Goal: Task Accomplishment & Management: Manage account settings

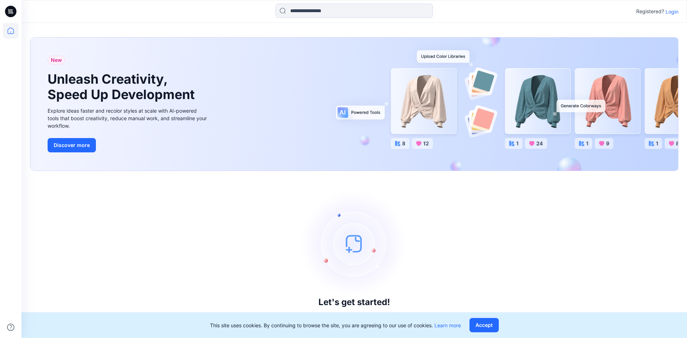
click at [609, 215] on div "Let's get started! Click New to add a style or create a folder." at bounding box center [354, 255] width 648 height 150
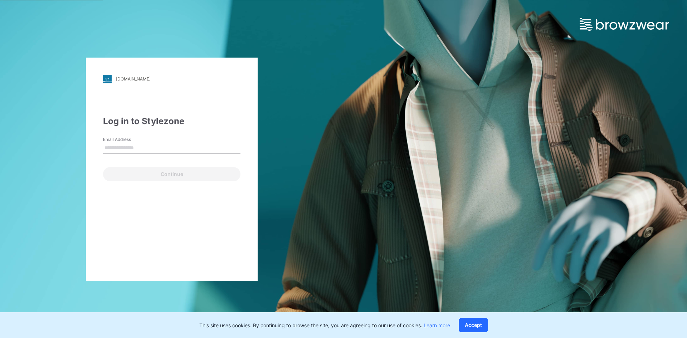
type input "**********"
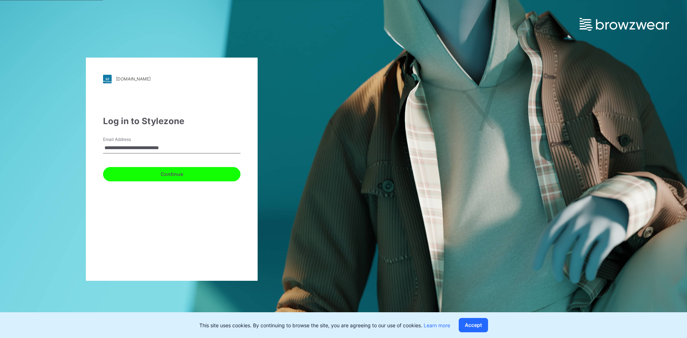
click at [151, 174] on button "Continue" at bounding box center [171, 174] width 137 height 14
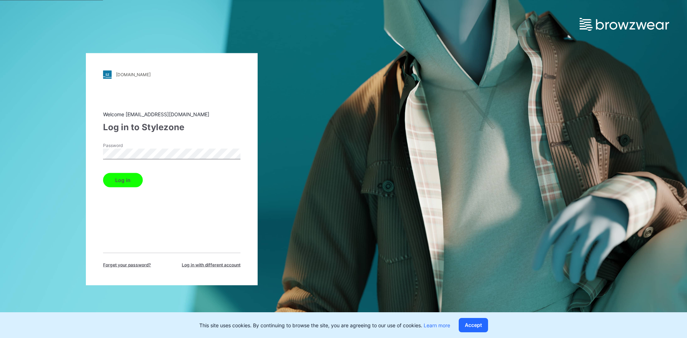
click at [129, 181] on button "Log in" at bounding box center [123, 180] width 40 height 14
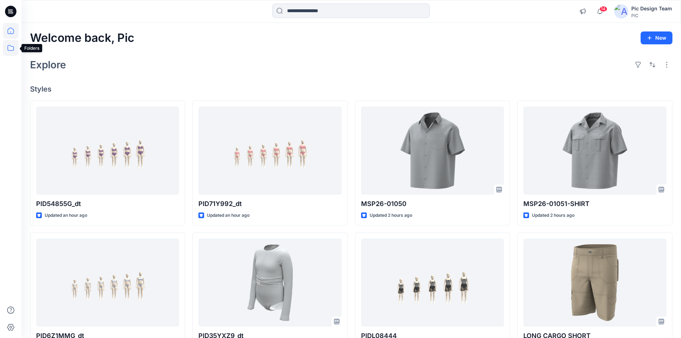
click at [10, 50] on icon at bounding box center [11, 48] width 16 height 16
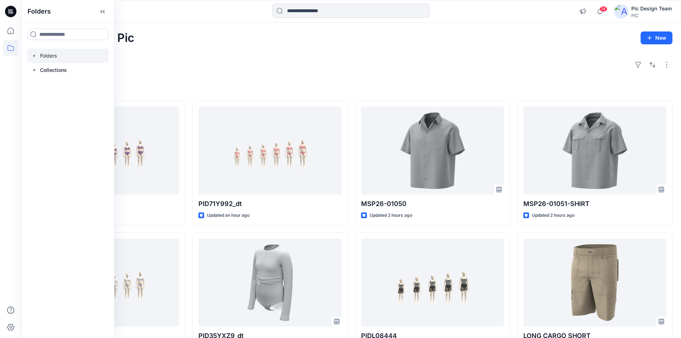
click at [46, 56] on div at bounding box center [68, 56] width 82 height 14
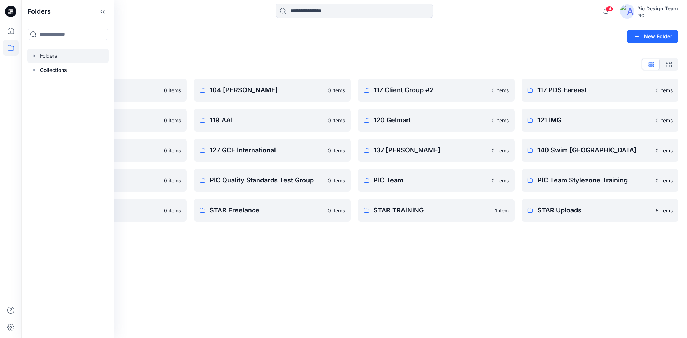
click at [208, 59] on div "Folders List" at bounding box center [354, 64] width 648 height 11
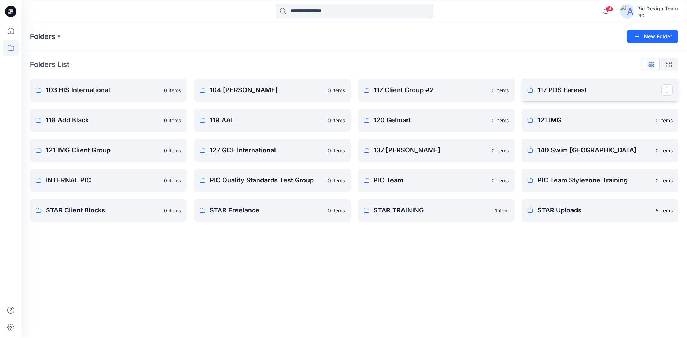
click at [543, 90] on p "117 PDS Fareast" at bounding box center [599, 90] width 124 height 10
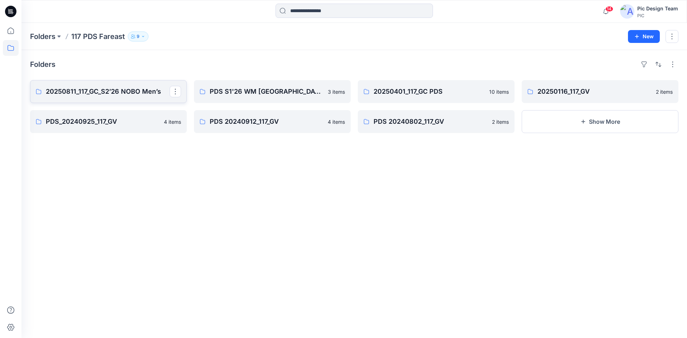
click at [129, 95] on p "20250811_117_GC_S2’26 NOBO Men’s" at bounding box center [108, 92] width 124 height 10
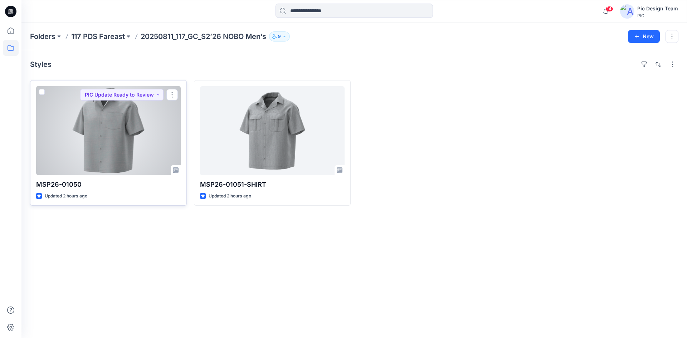
click at [135, 164] on div at bounding box center [108, 130] width 144 height 89
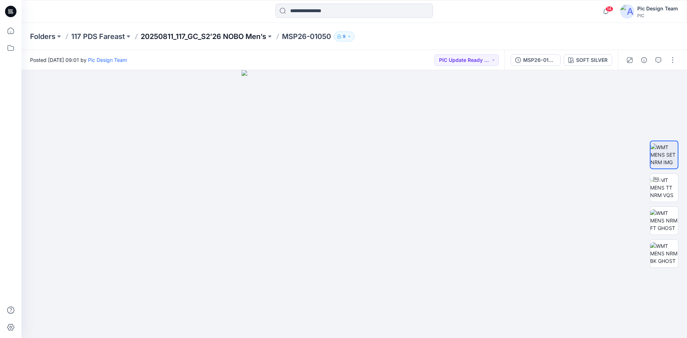
click at [224, 36] on p "20250811_117_GC_S2’26 NOBO Men’s" at bounding box center [204, 36] width 126 height 10
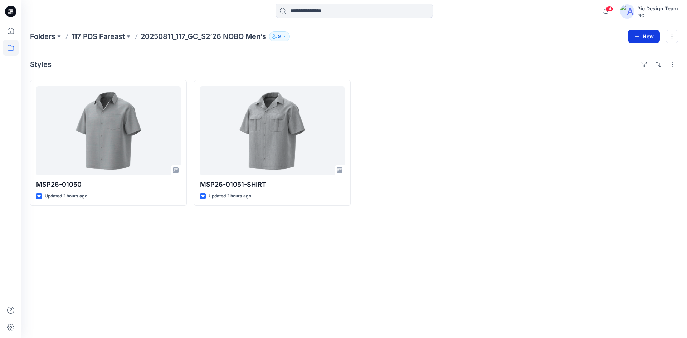
drag, startPoint x: 421, startPoint y: 149, endPoint x: 636, endPoint y: 38, distance: 242.0
click at [636, 38] on icon "button" at bounding box center [637, 37] width 6 height 6
click at [637, 54] on button "New Style" at bounding box center [628, 54] width 62 height 14
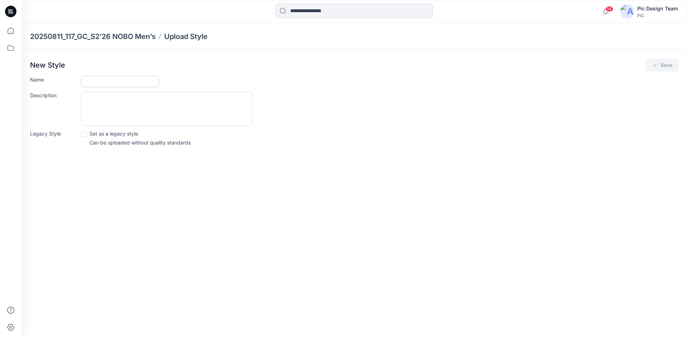
click at [98, 83] on input "Name" at bounding box center [120, 81] width 79 height 11
click at [127, 102] on textarea "Description" at bounding box center [167, 109] width 172 height 34
click at [75, 204] on div "20250811_117_GC_S2’26 NOBO Men’s Upload Style New Style Save Name Description L…" at bounding box center [353, 180] width 665 height 315
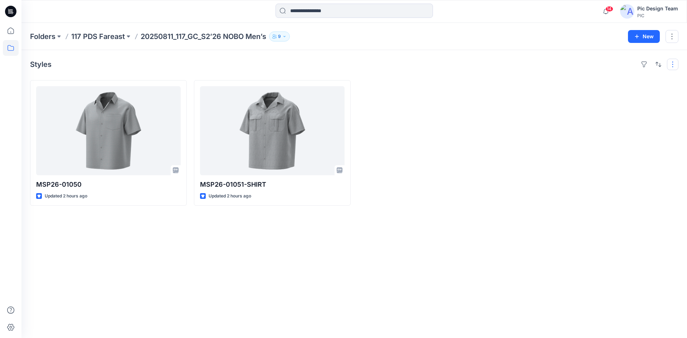
click at [675, 68] on button "button" at bounding box center [672, 64] width 11 height 11
click at [609, 71] on div "Styles Layout Grid Large Grid Folder View Compact Card Card View Card Info Tags…" at bounding box center [353, 194] width 665 height 288
click at [670, 37] on button "button" at bounding box center [671, 36] width 13 height 13
click at [649, 35] on button "New" at bounding box center [644, 36] width 32 height 13
click at [632, 55] on p "New Style" at bounding box center [621, 54] width 24 height 9
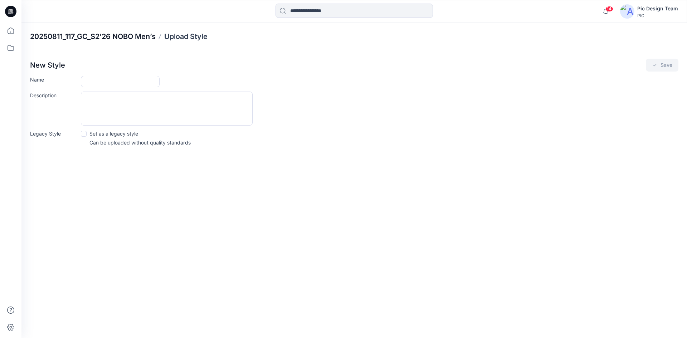
click at [104, 37] on p "20250811_117_GC_S2’26 NOBO Men’s" at bounding box center [93, 36] width 126 height 10
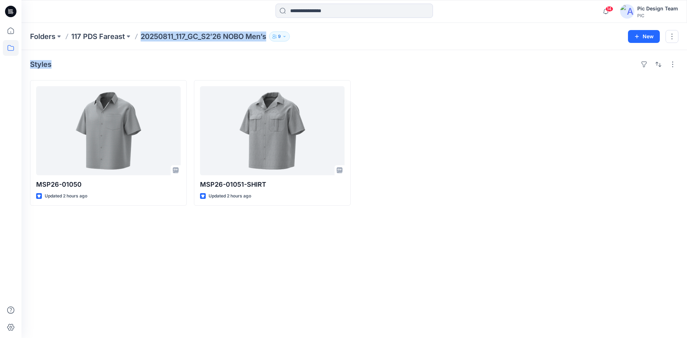
drag, startPoint x: 274, startPoint y: 60, endPoint x: 143, endPoint y: 35, distance: 133.0
click at [143, 35] on div "Folders 117 PDS Fareast 20250811_117_GC_S2’26 NOBO Men’s 9 New Styles MSP26-010…" at bounding box center [353, 180] width 665 height 315
copy div "20250811_117_GC_S2’26 NOBO Men’s 9 New Styles"
click at [130, 54] on div "Styles MSP26-01050 Updated 2 hours ago MSP26-01051-SHIRT Updated 2 hours ago" at bounding box center [353, 194] width 665 height 288
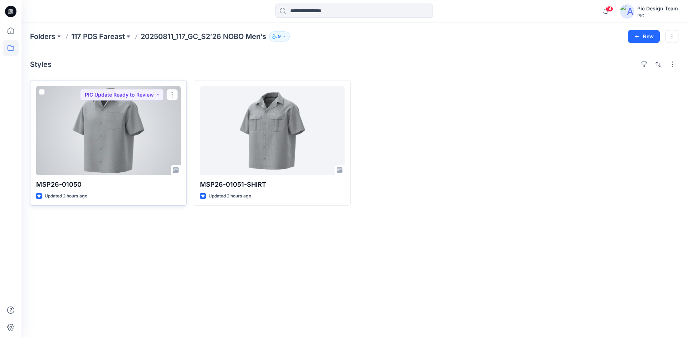
click at [148, 153] on div at bounding box center [108, 130] width 144 height 89
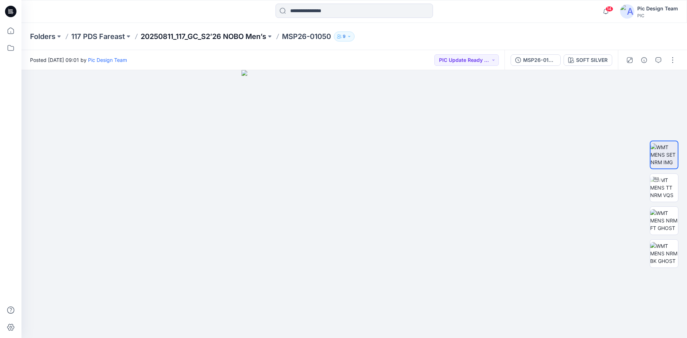
click at [218, 36] on p "20250811_117_GC_S2’26 NOBO Men’s" at bounding box center [204, 36] width 126 height 10
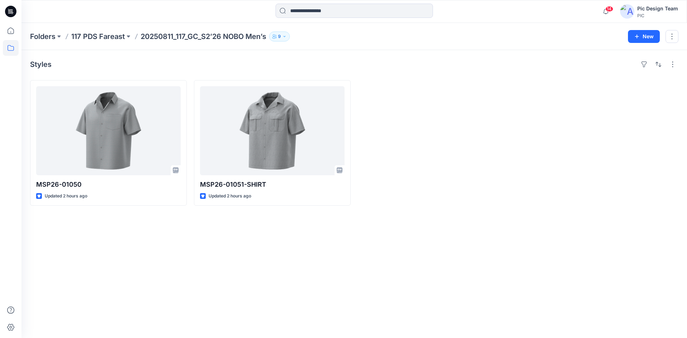
click at [427, 192] on div at bounding box center [436, 143] width 157 height 126
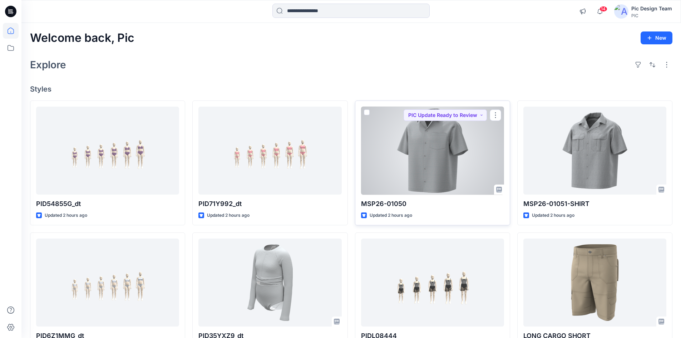
click at [422, 192] on div at bounding box center [432, 151] width 143 height 88
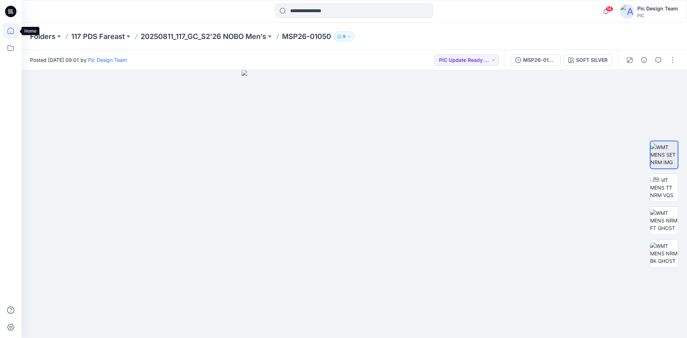
click at [11, 34] on icon at bounding box center [11, 31] width 6 height 6
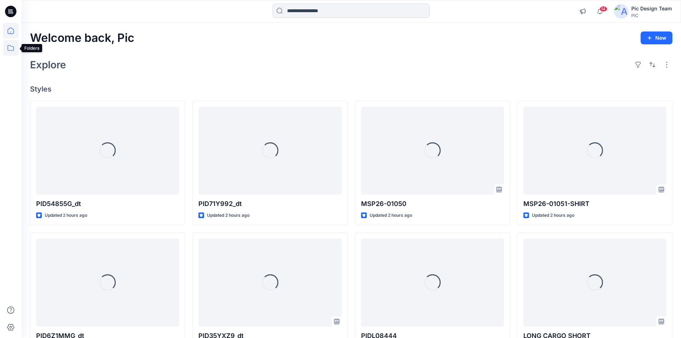
click at [14, 49] on icon at bounding box center [11, 48] width 6 height 6
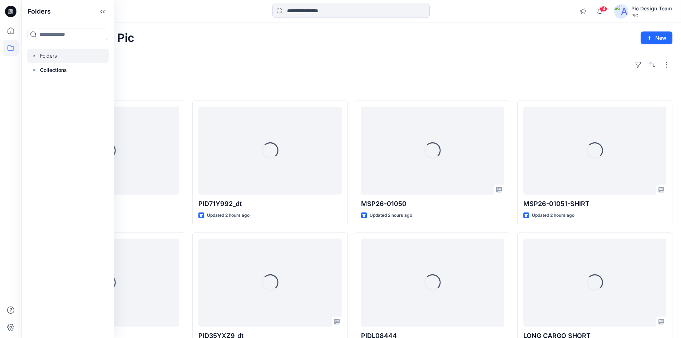
click at [41, 53] on div at bounding box center [68, 56] width 82 height 14
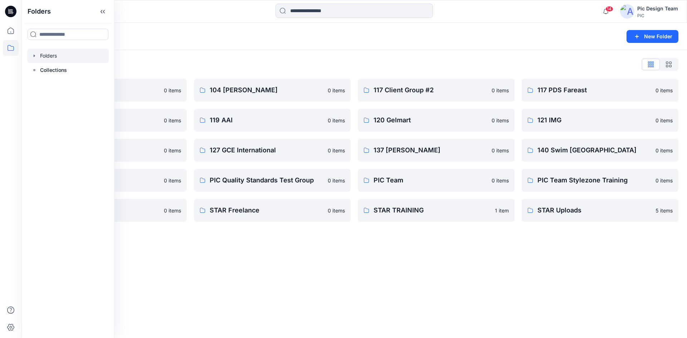
click at [433, 253] on div "Folders New Folder Folders List 103 HIS International 0 items 118 Add Black 0 i…" at bounding box center [353, 180] width 665 height 315
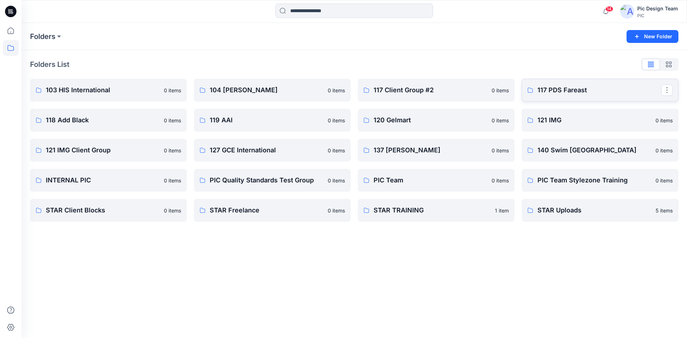
click at [548, 92] on p "117 PDS Fareast" at bounding box center [599, 90] width 124 height 10
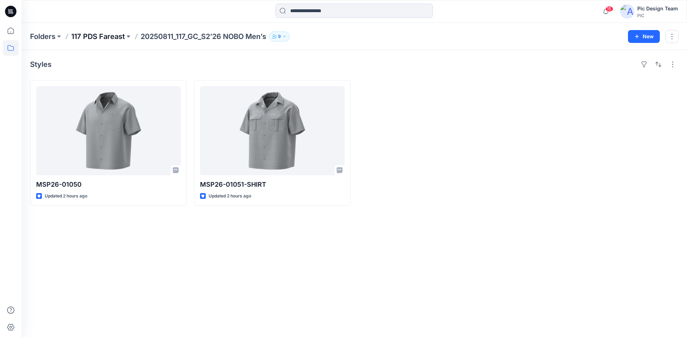
click at [89, 36] on p "117 PDS Fareast" at bounding box center [98, 36] width 54 height 10
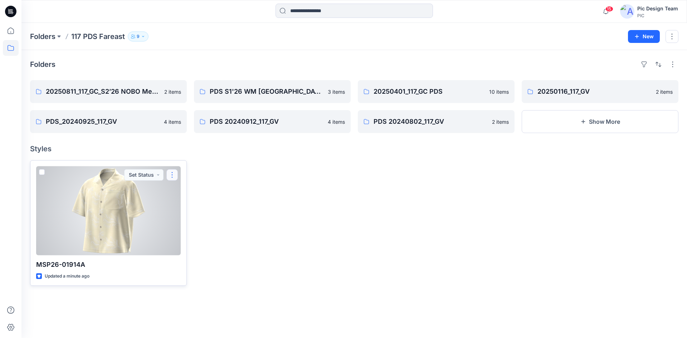
click at [176, 175] on button "button" at bounding box center [171, 174] width 11 height 11
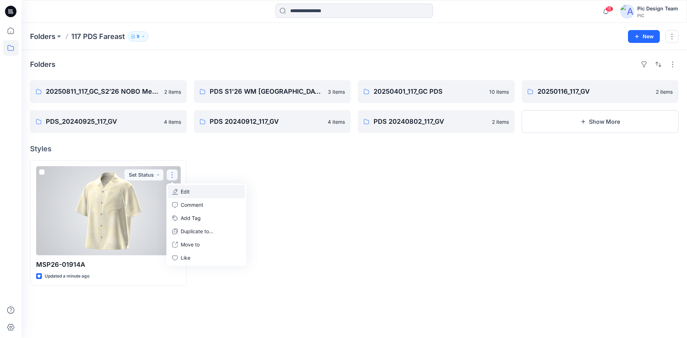
click at [181, 189] on button "Edit" at bounding box center [206, 191] width 77 height 13
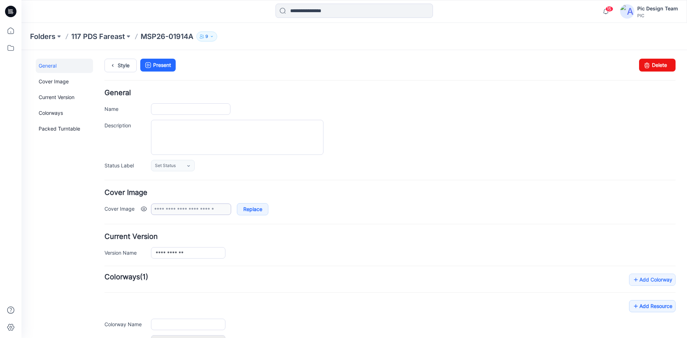
type input "**********"
click at [647, 65] on link "Delete" at bounding box center [657, 65] width 36 height 13
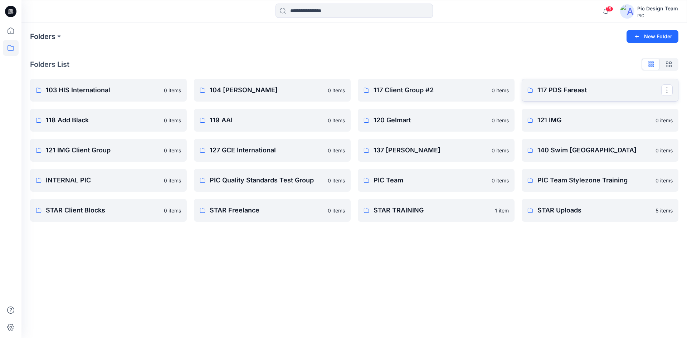
click at [564, 87] on p "117 PDS Fareast" at bounding box center [599, 90] width 124 height 10
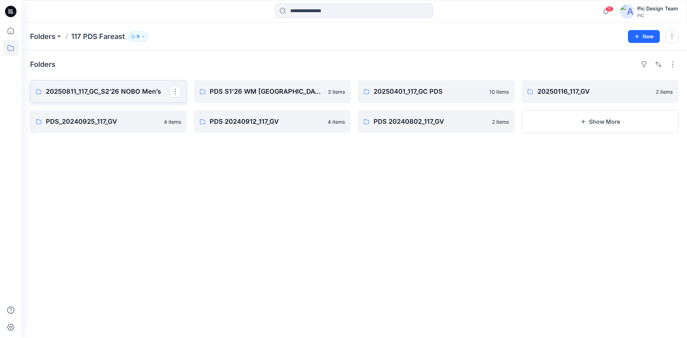
click at [123, 91] on p "20250811_117_GC_S2’26 NOBO Men’s" at bounding box center [108, 92] width 124 height 10
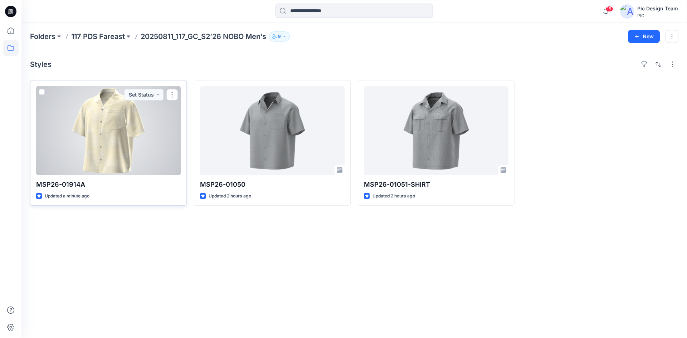
click at [132, 166] on div at bounding box center [108, 130] width 144 height 89
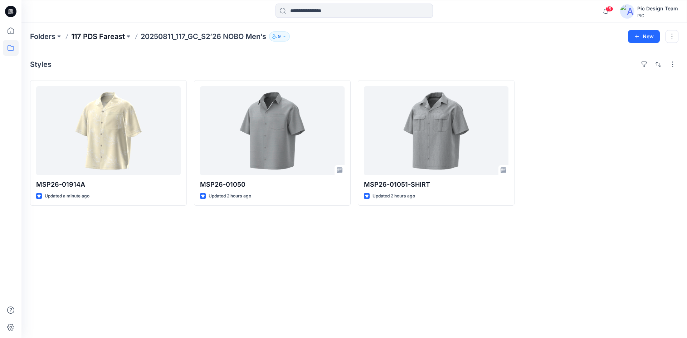
click at [96, 39] on p "117 PDS Fareast" at bounding box center [98, 36] width 54 height 10
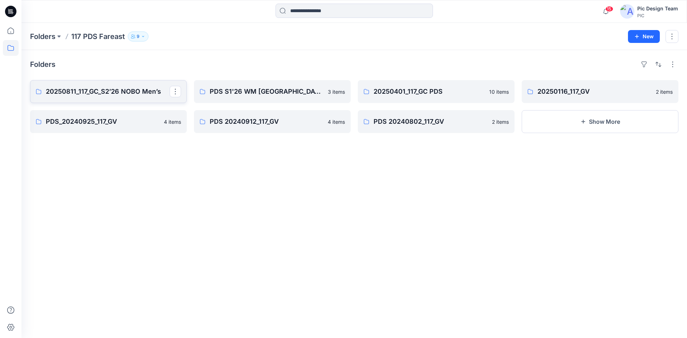
click at [128, 90] on p "20250811_117_GC_S2’26 NOBO Men’s" at bounding box center [108, 92] width 124 height 10
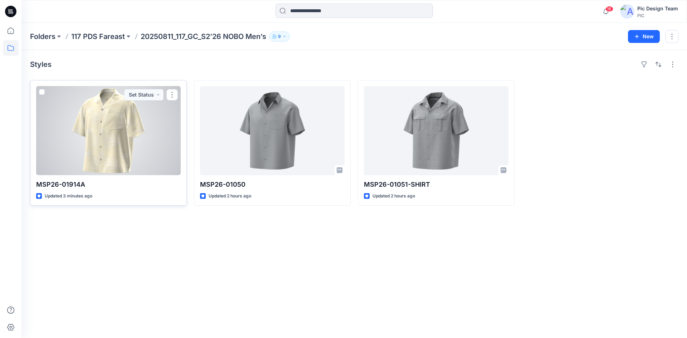
click at [122, 134] on div at bounding box center [108, 130] width 144 height 89
click at [156, 96] on button "Set Status" at bounding box center [143, 94] width 39 height 11
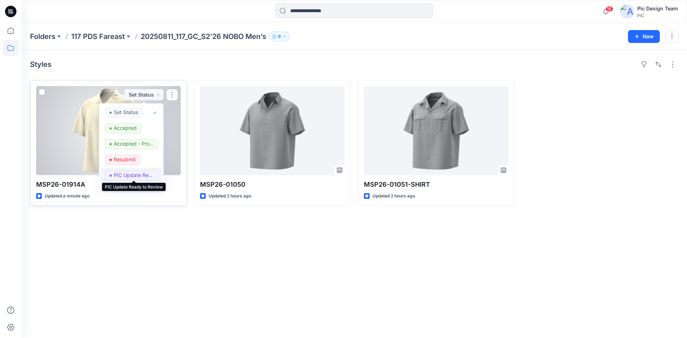
click at [130, 171] on p "PIC Update Ready to Review" at bounding box center [134, 175] width 40 height 9
